Goal: Task Accomplishment & Management: Use online tool/utility

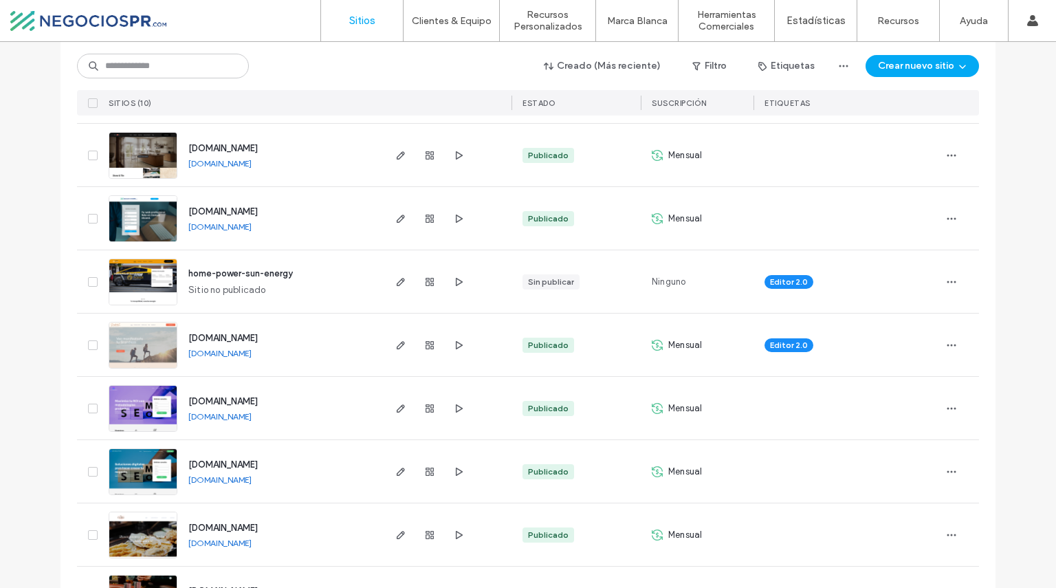
scroll to position [332, 0]
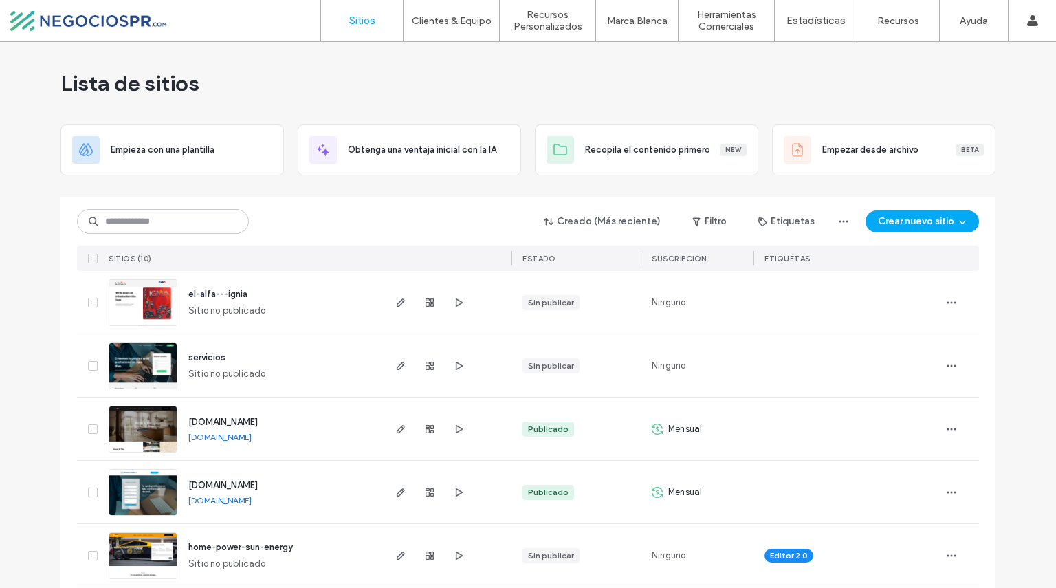
scroll to position [332, 0]
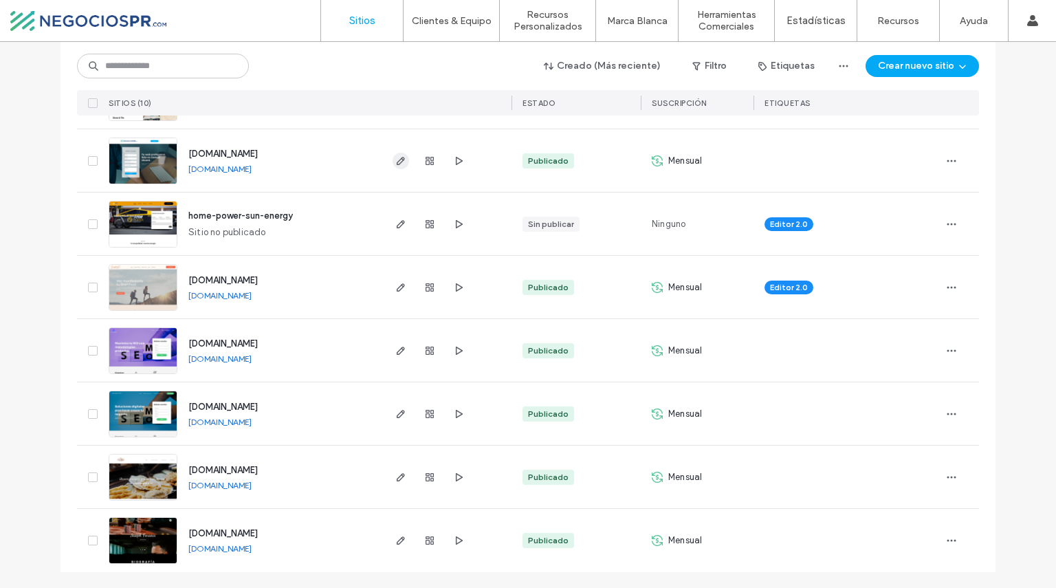
click at [399, 157] on use "button" at bounding box center [401, 161] width 8 height 8
